Goal: Navigation & Orientation: Understand site structure

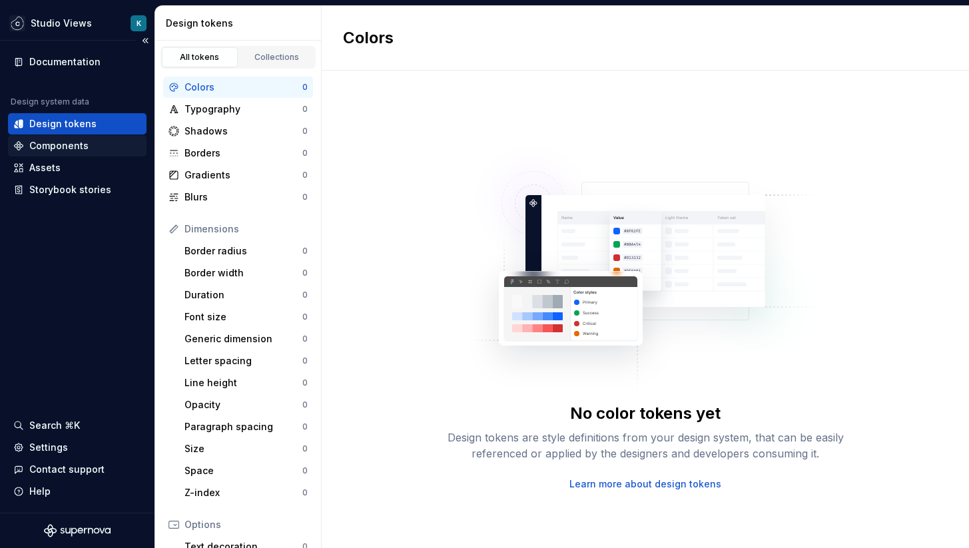
click at [63, 147] on div "Components" at bounding box center [58, 145] width 59 height 13
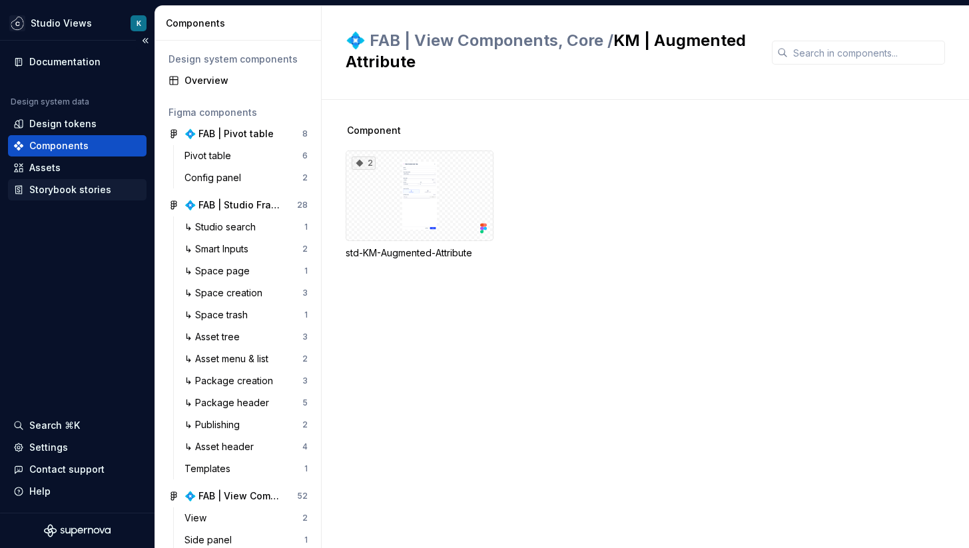
click at [49, 188] on div "Storybook stories" at bounding box center [70, 189] width 82 height 13
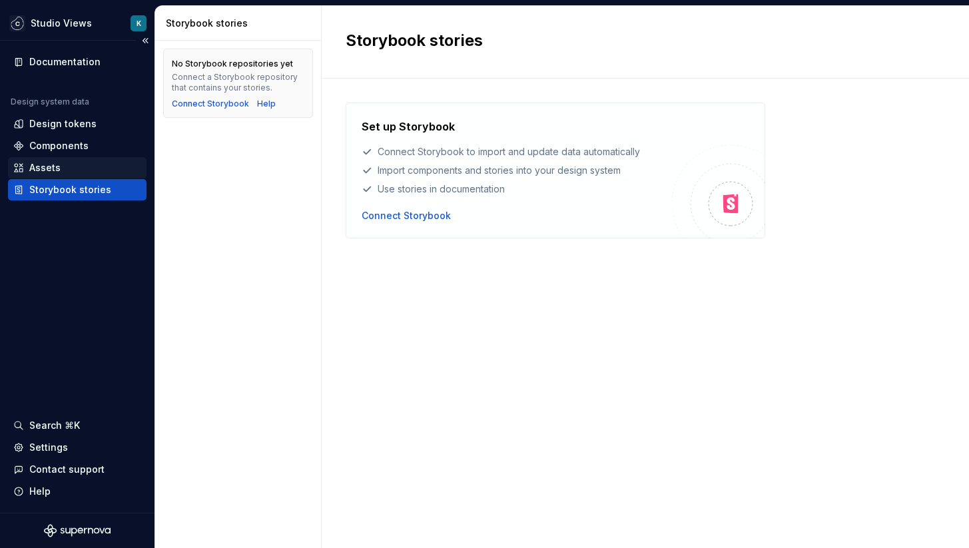
click at [43, 168] on div "Assets" at bounding box center [44, 167] width 31 height 13
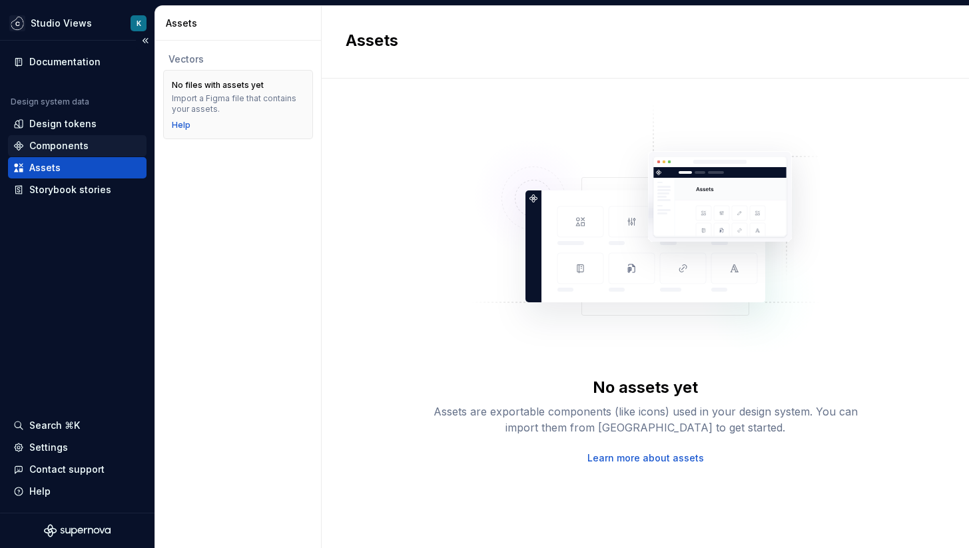
click at [45, 142] on div "Components" at bounding box center [58, 145] width 59 height 13
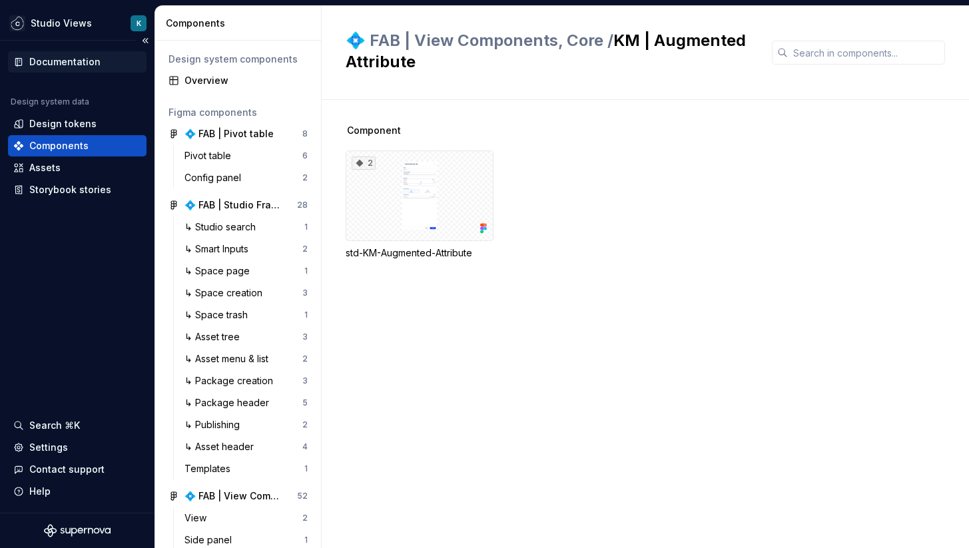
click at [59, 69] on div "Documentation" at bounding box center [77, 61] width 138 height 21
click at [73, 19] on html "Studio Views K Documentation Design system data Design tokens Components Assets…" at bounding box center [484, 274] width 969 height 548
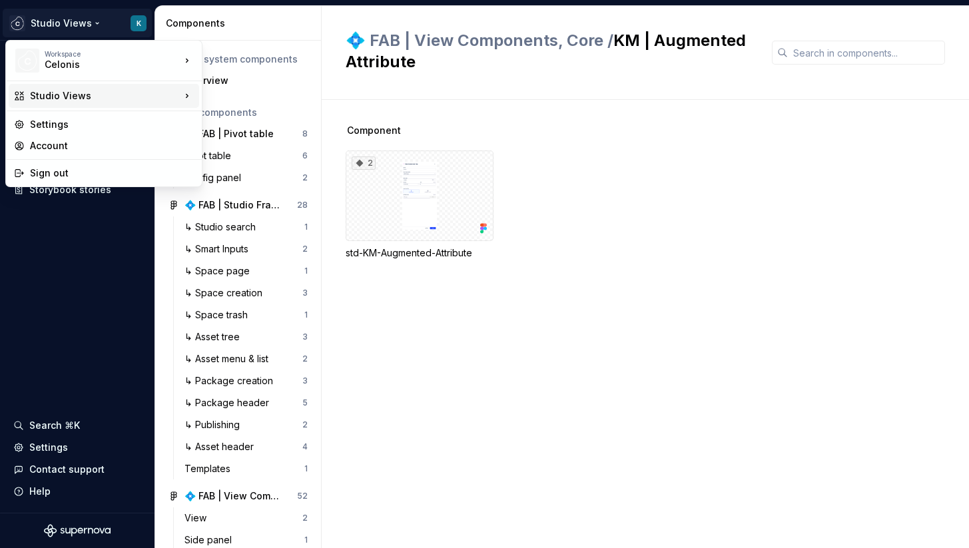
click at [55, 95] on div "Studio Views" at bounding box center [105, 95] width 150 height 13
click at [230, 119] on div "Studio Views" at bounding box center [267, 120] width 87 height 13
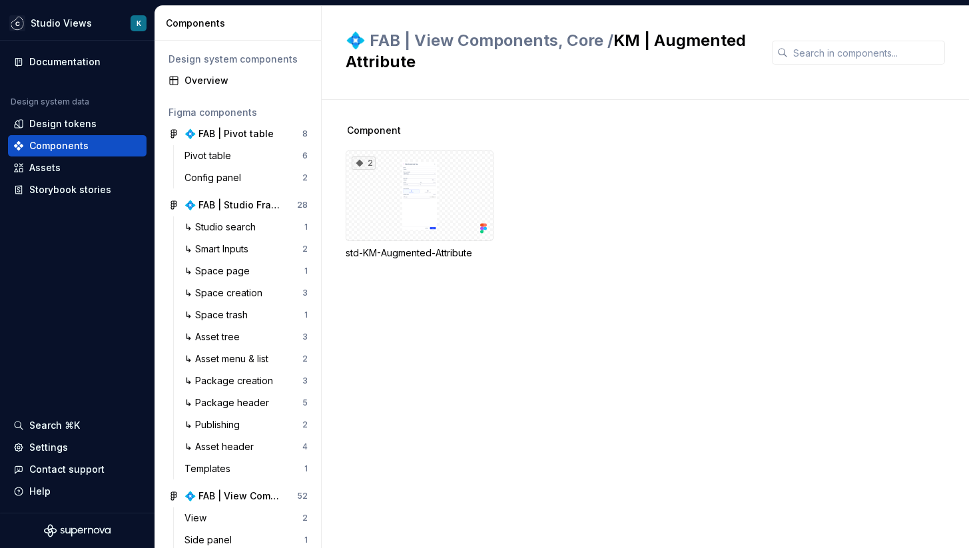
click at [242, 62] on div "Design system components" at bounding box center [237, 59] width 139 height 13
click at [206, 79] on div "Overview" at bounding box center [245, 80] width 123 height 13
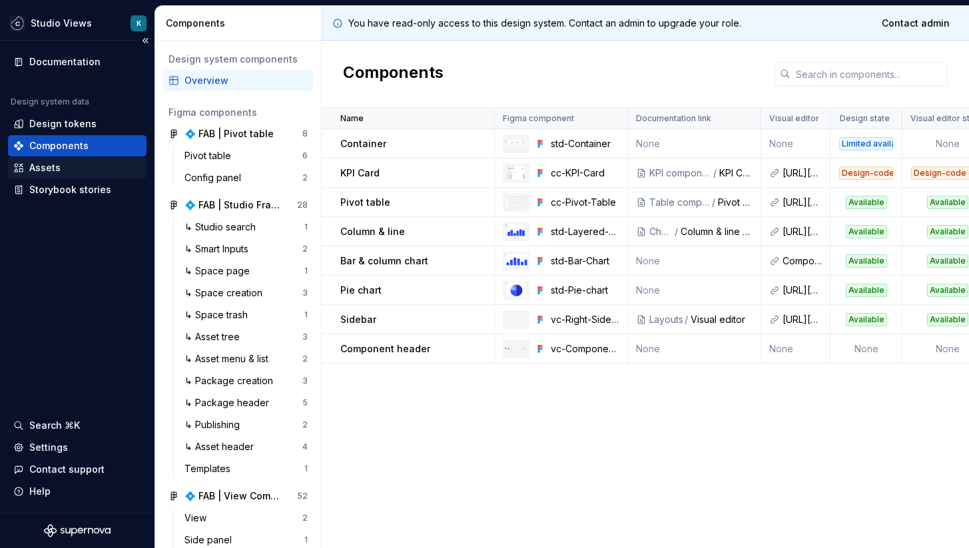
click at [47, 164] on div "Assets" at bounding box center [44, 167] width 31 height 13
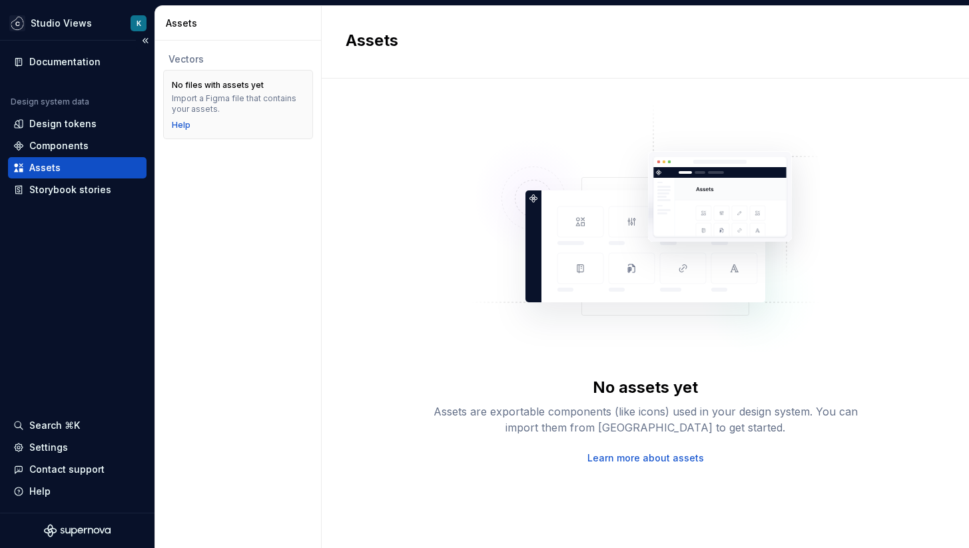
click at [50, 206] on div "Documentation Design system data Design tokens Components Assets Storybook stor…" at bounding box center [77, 277] width 154 height 472
click at [53, 189] on div "Storybook stories" at bounding box center [70, 189] width 82 height 13
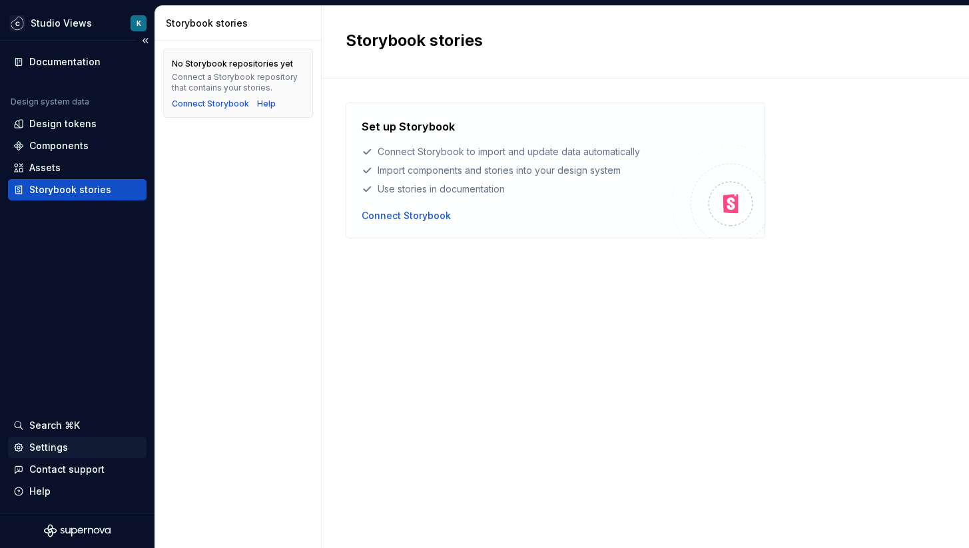
click at [69, 446] on div "Settings" at bounding box center [77, 447] width 128 height 13
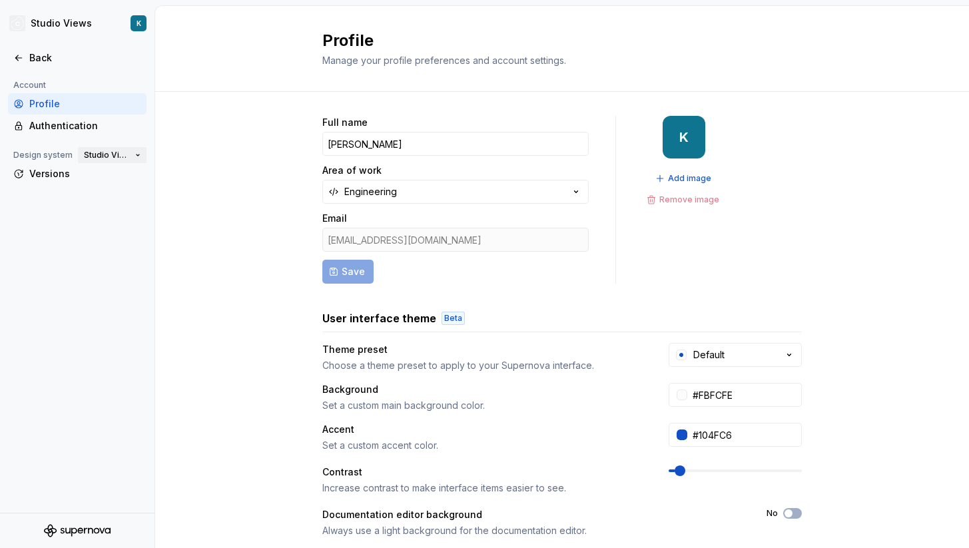
click at [116, 153] on span "Studio Views" at bounding box center [107, 155] width 46 height 11
click at [113, 195] on div "Studio Views" at bounding box center [129, 200] width 61 height 13
click at [43, 53] on div "Back" at bounding box center [85, 57] width 112 height 13
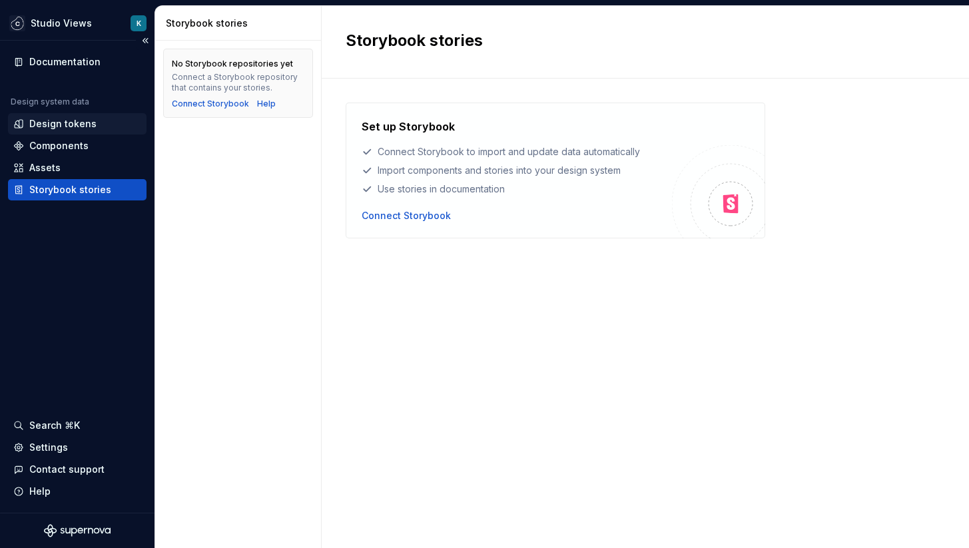
click at [55, 118] on div "Design tokens" at bounding box center [62, 123] width 67 height 13
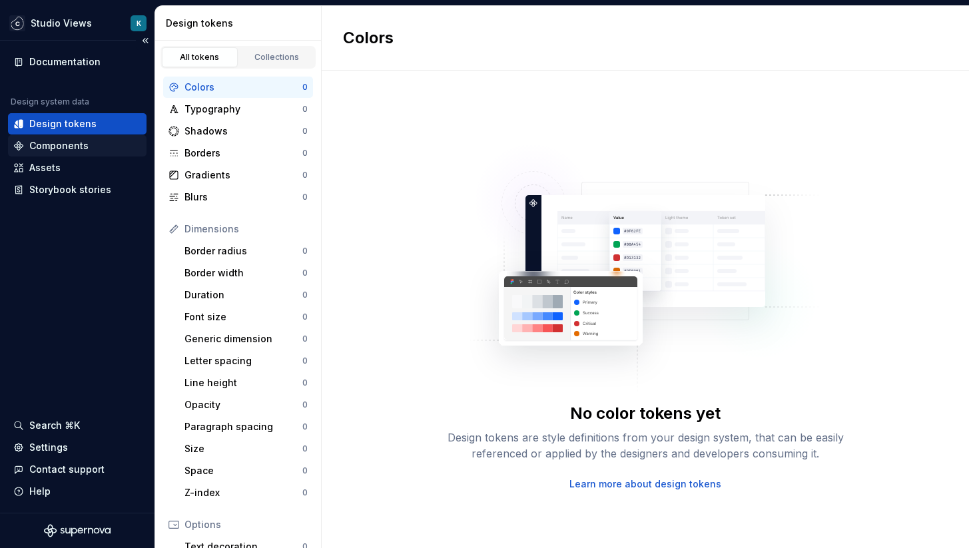
click at [54, 138] on div "Components" at bounding box center [77, 145] width 138 height 21
click at [56, 65] on div "Documentation" at bounding box center [64, 61] width 71 height 13
